Goal: Information Seeking & Learning: Learn about a topic

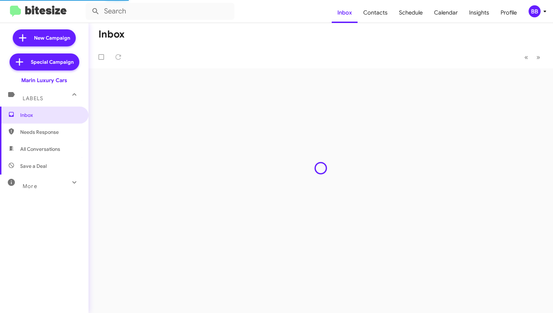
click at [536, 15] on div "BB" at bounding box center [534, 11] width 12 height 12
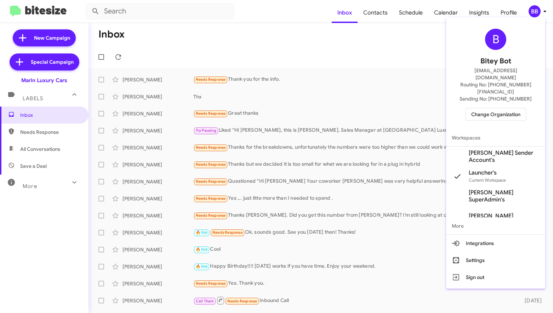
click at [488, 108] on span "Change Organization" at bounding box center [495, 114] width 49 height 12
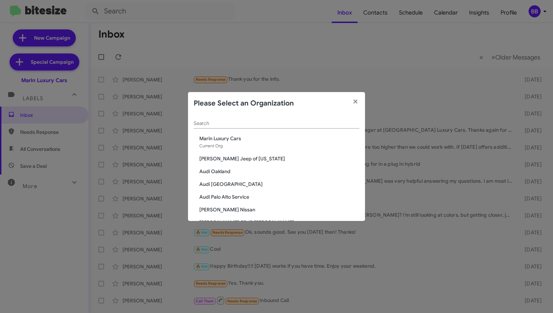
click at [216, 122] on input "Search" at bounding box center [276, 124] width 166 height 6
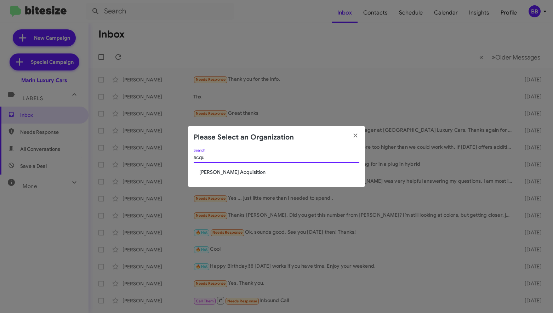
type input "acqu"
click at [209, 170] on span "[PERSON_NAME] Acquisition" at bounding box center [279, 171] width 160 height 7
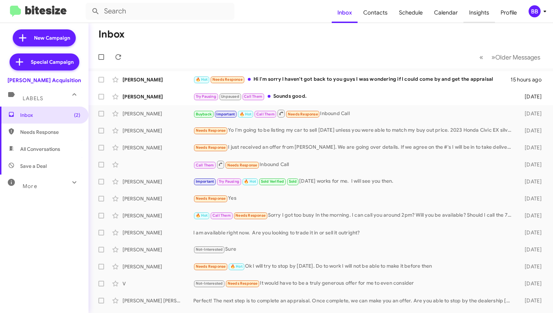
click at [482, 16] on span "Insights" at bounding box center [478, 12] width 31 height 21
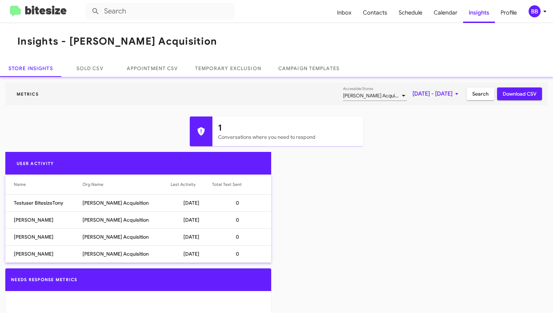
click at [412, 96] on span "[DATE] - [DATE]" at bounding box center [436, 93] width 48 height 13
click at [442, 117] on button "Previous month" at bounding box center [443, 118] width 14 height 14
click at [440, 147] on div "1" at bounding box center [442, 149] width 13 height 13
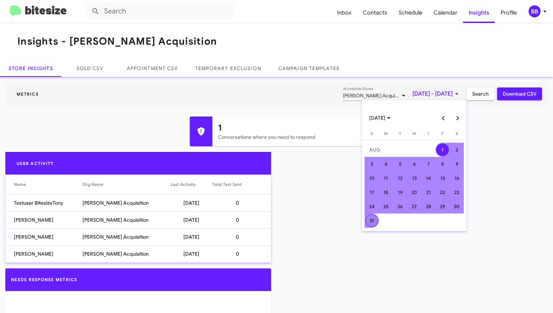
click at [371, 219] on div "31" at bounding box center [371, 220] width 13 height 13
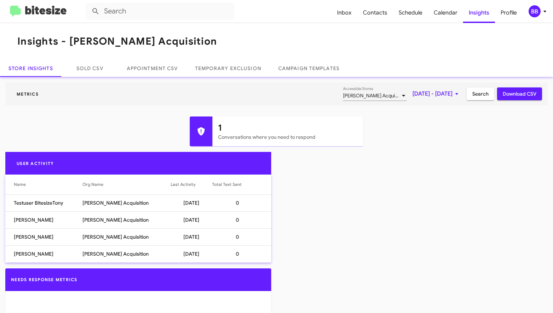
click at [480, 94] on span "Search" at bounding box center [480, 93] width 16 height 13
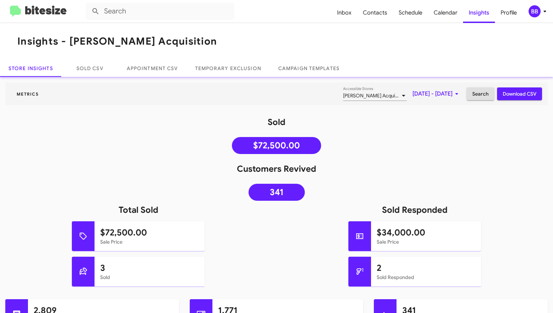
click at [426, 98] on span "[DATE] - [DATE]" at bounding box center [436, 93] width 48 height 13
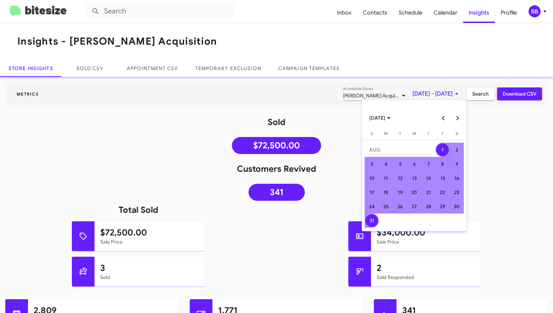
click at [444, 117] on button "Previous month" at bounding box center [443, 118] width 14 height 14
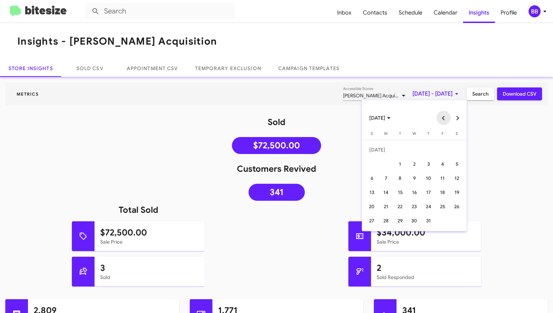
click at [444, 117] on button "Previous month" at bounding box center [443, 118] width 14 height 14
click at [427, 151] on div "1" at bounding box center [428, 149] width 13 height 13
click at [457, 117] on button "Next month" at bounding box center [457, 118] width 14 height 14
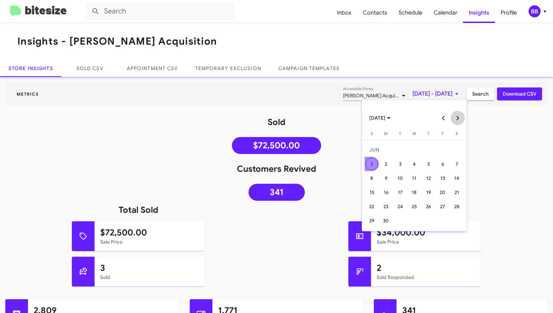
click at [457, 117] on button "Next month" at bounding box center [457, 118] width 14 height 14
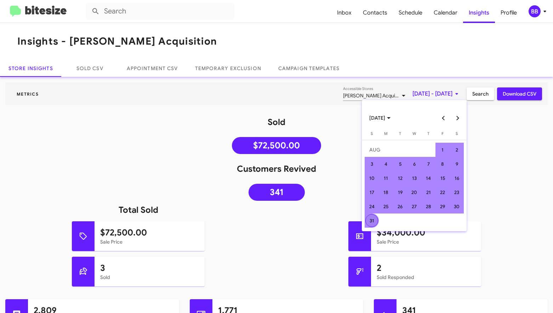
click at [372, 221] on div "31" at bounding box center [371, 220] width 13 height 13
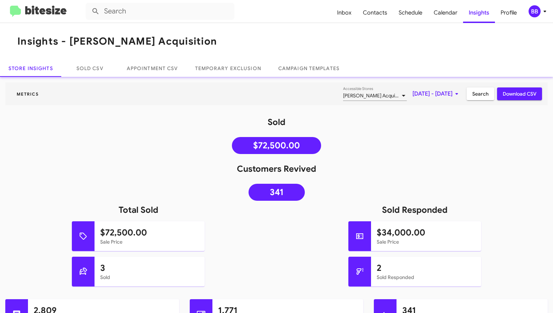
click at [471, 90] on button "Search" at bounding box center [480, 93] width 28 height 13
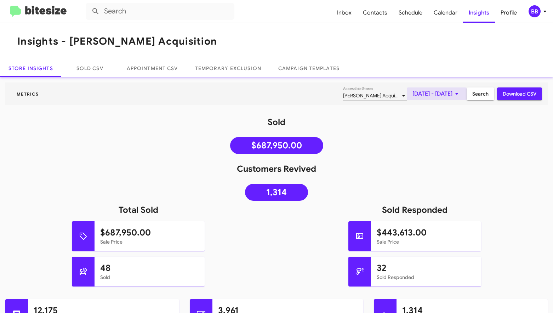
click at [431, 97] on span "[DATE] - [DATE]" at bounding box center [436, 93] width 48 height 13
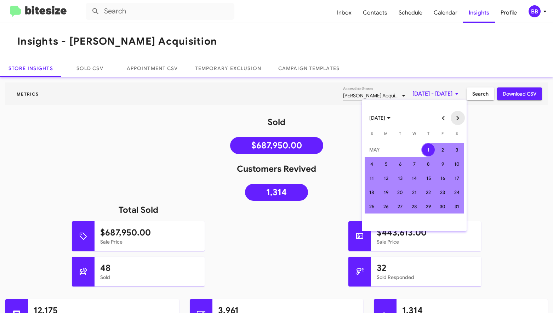
click at [457, 118] on button "Next month" at bounding box center [457, 118] width 14 height 14
click at [370, 166] on div "1" at bounding box center [371, 163] width 13 height 13
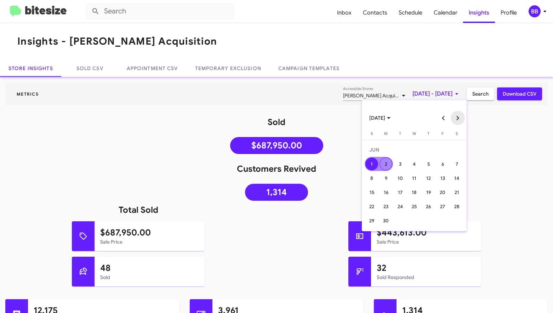
click at [457, 117] on button "Next month" at bounding box center [457, 118] width 14 height 14
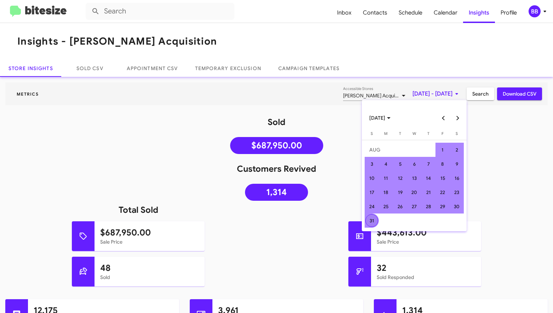
click at [374, 220] on div "31" at bounding box center [371, 220] width 13 height 13
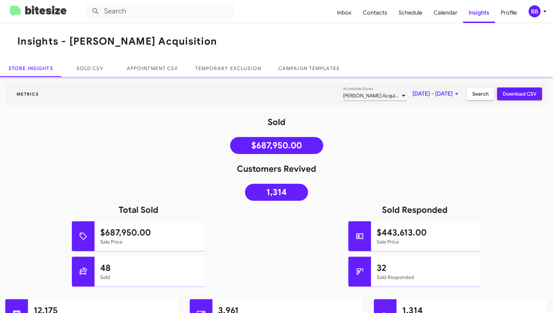
click at [476, 92] on span "Search" at bounding box center [480, 93] width 16 height 13
click at [419, 94] on span "[DATE] - [DATE]" at bounding box center [436, 93] width 48 height 13
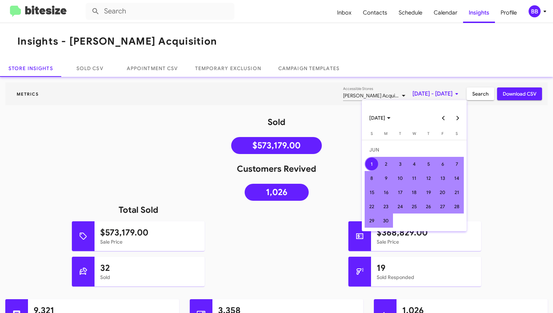
click at [446, 119] on button "Previous month" at bounding box center [443, 118] width 14 height 14
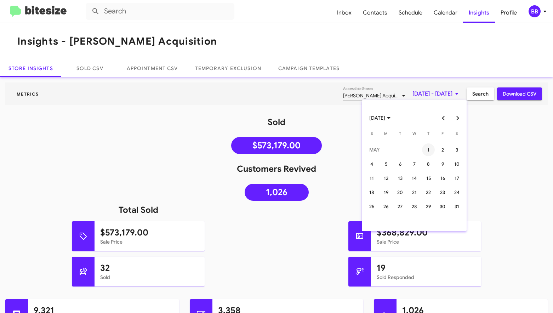
click at [430, 151] on div "1" at bounding box center [428, 149] width 13 height 13
click at [458, 119] on button "Next month" at bounding box center [457, 118] width 14 height 14
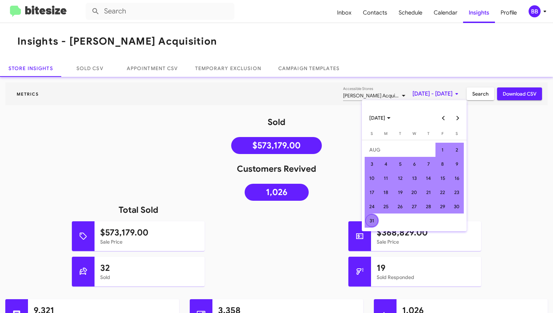
click at [370, 219] on div "31" at bounding box center [371, 220] width 13 height 13
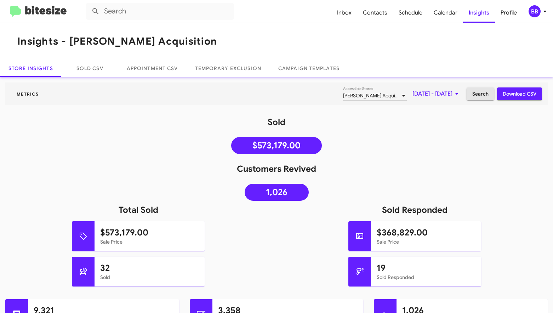
click at [483, 92] on span "Search" at bounding box center [480, 93] width 16 height 13
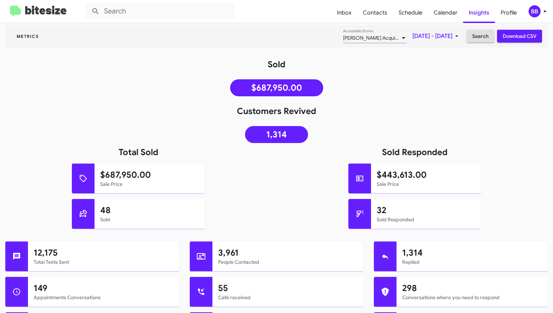
scroll to position [58, 0]
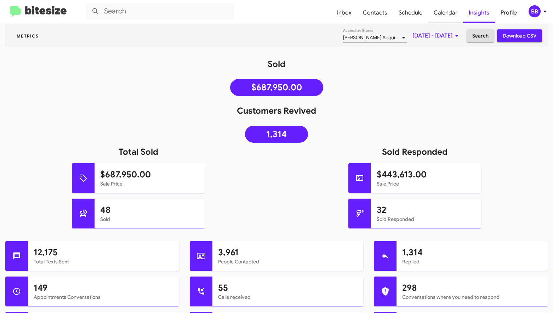
click at [450, 13] on span "Calendar" at bounding box center [445, 12] width 35 height 21
